Goal: Check status: Check status

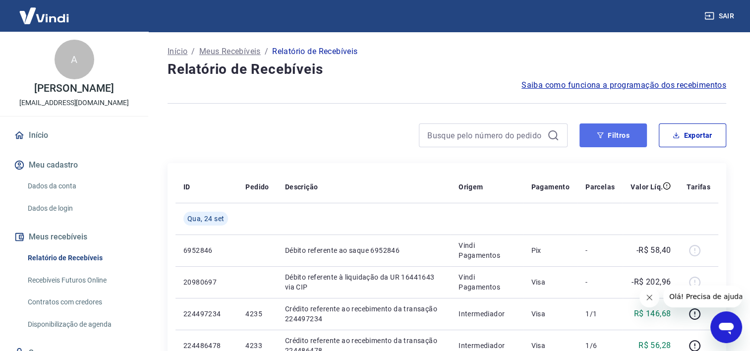
click at [611, 141] on button "Filtros" at bounding box center [612, 135] width 67 height 24
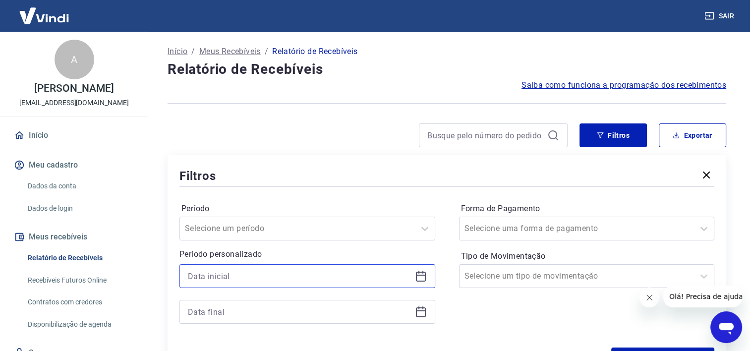
click at [343, 279] on input at bounding box center [299, 276] width 223 height 15
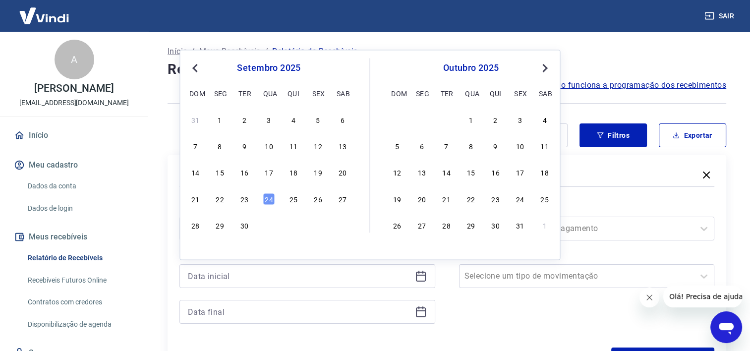
click at [196, 69] on span "Previous Month" at bounding box center [196, 67] width 0 height 11
click at [317, 118] on div "1" at bounding box center [318, 119] width 12 height 12
type input "[DATE]"
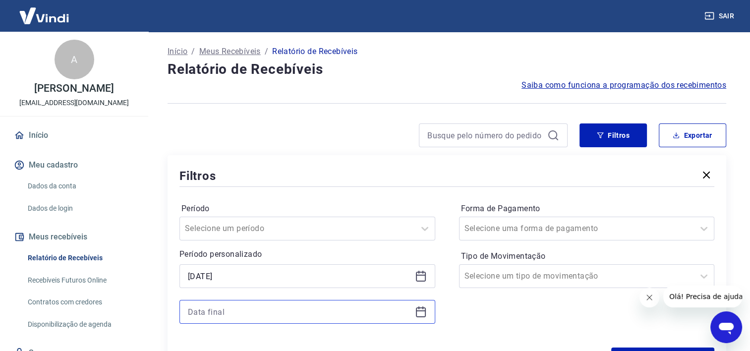
click at [235, 309] on input at bounding box center [299, 311] width 223 height 15
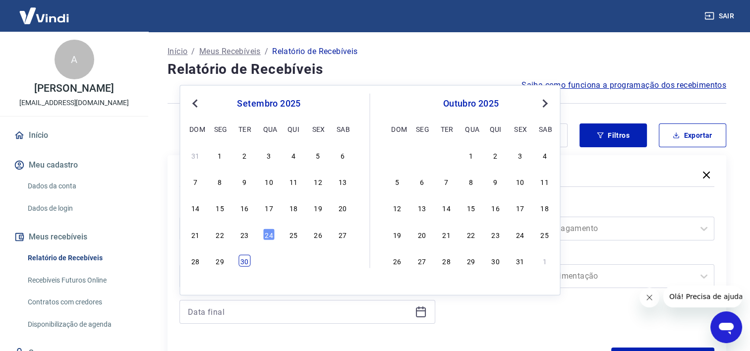
click at [244, 262] on div "30" at bounding box center [244, 261] width 12 height 12
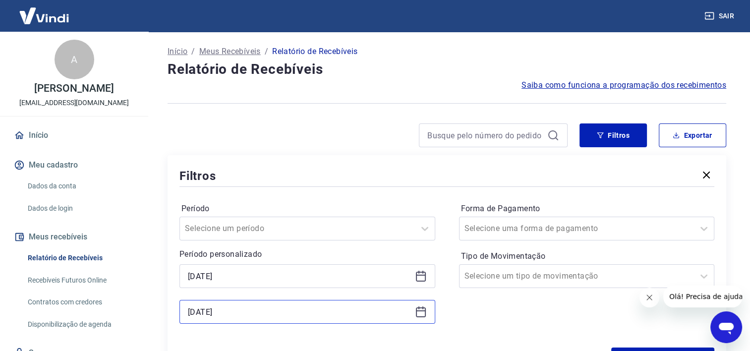
click at [245, 305] on input "[DATE]" at bounding box center [299, 311] width 223 height 15
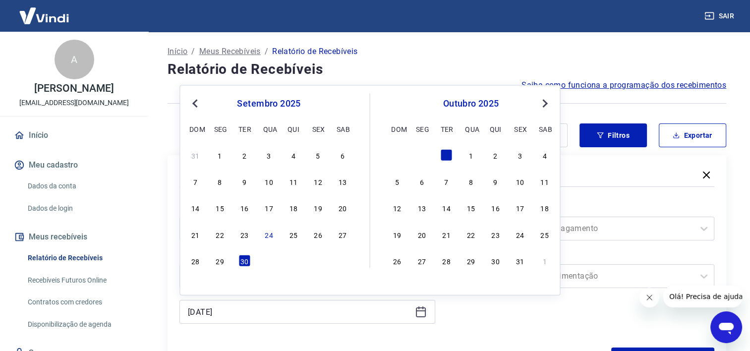
click at [196, 105] on span "Previous Month" at bounding box center [196, 102] width 0 height 11
click at [194, 283] on div "31" at bounding box center [195, 287] width 12 height 12
type input "[DATE]"
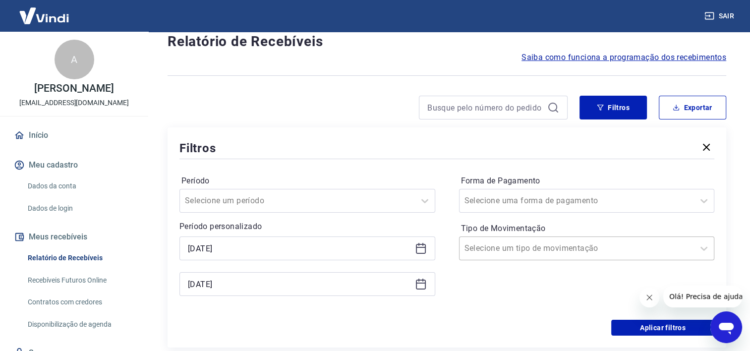
scroll to position [50, 0]
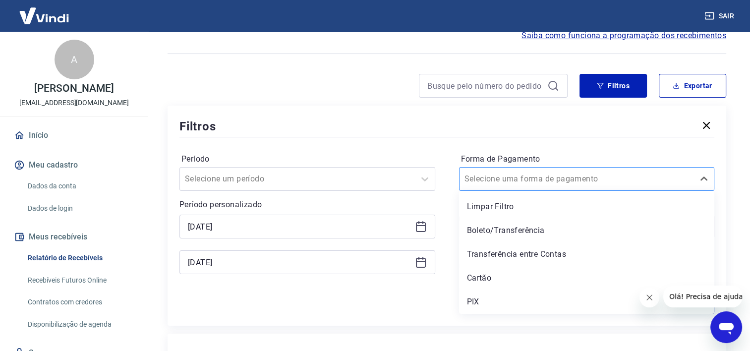
click at [616, 182] on div at bounding box center [576, 179] width 225 height 14
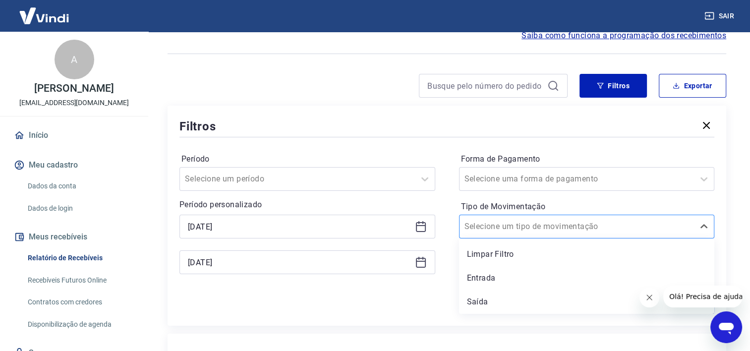
click at [549, 229] on input "Tipo de Movimentação" at bounding box center [514, 227] width 100 height 12
click at [606, 81] on button "Filtros" at bounding box center [612, 86] width 67 height 24
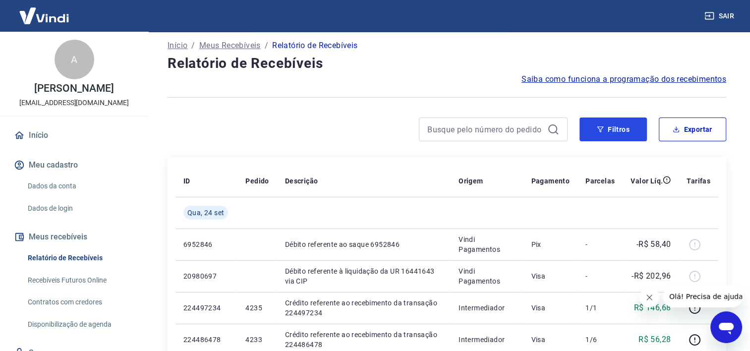
scroll to position [0, 0]
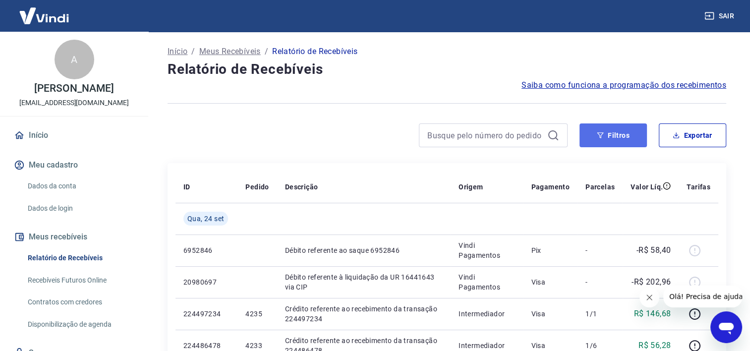
click at [609, 140] on button "Filtros" at bounding box center [612, 135] width 67 height 24
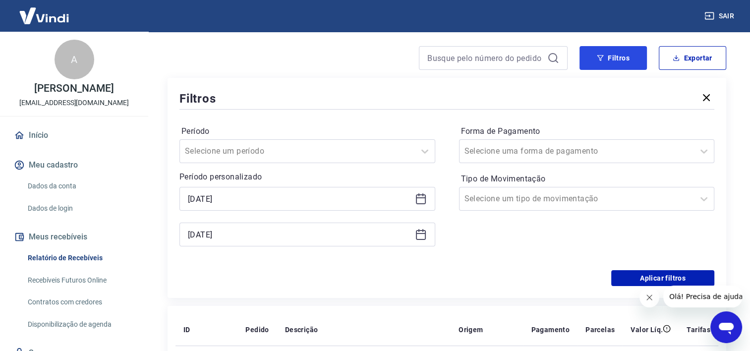
scroll to position [99, 0]
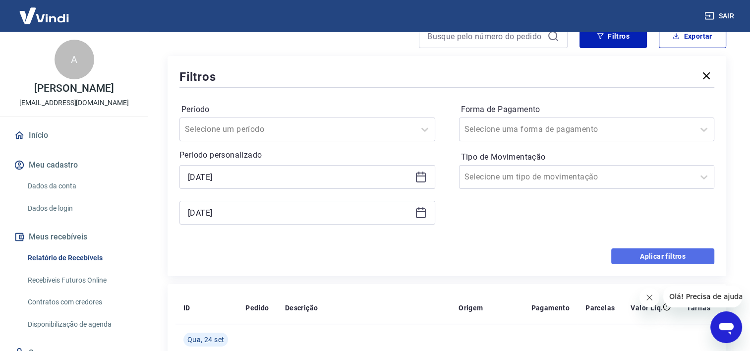
click at [652, 257] on button "Aplicar filtros" at bounding box center [662, 256] width 103 height 16
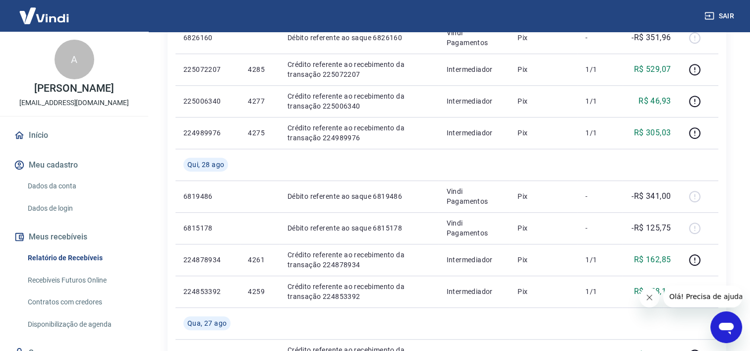
scroll to position [609, 0]
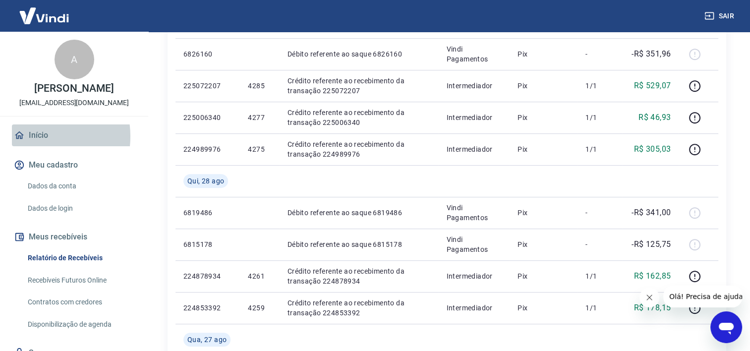
click at [35, 136] on link "Início" at bounding box center [74, 135] width 124 height 22
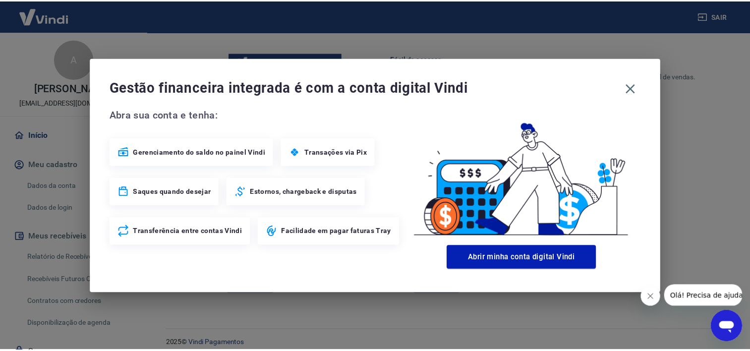
scroll to position [533, 0]
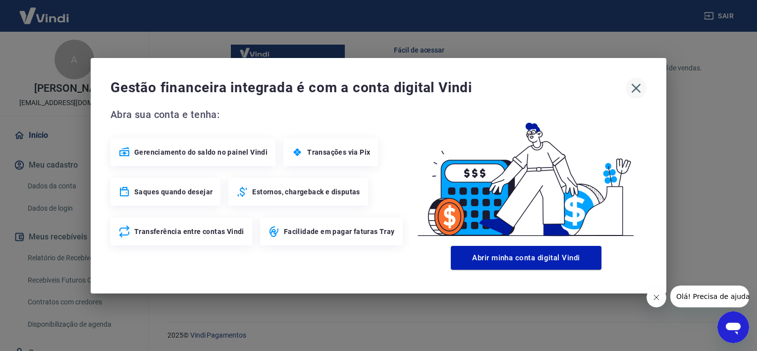
click at [636, 88] on icon "button" at bounding box center [636, 87] width 9 height 9
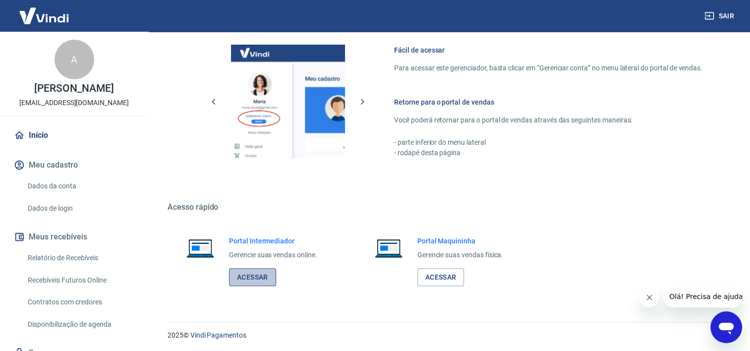
click at [249, 274] on link "Acessar" at bounding box center [252, 277] width 47 height 18
